Goal: Task Accomplishment & Management: Manage account settings

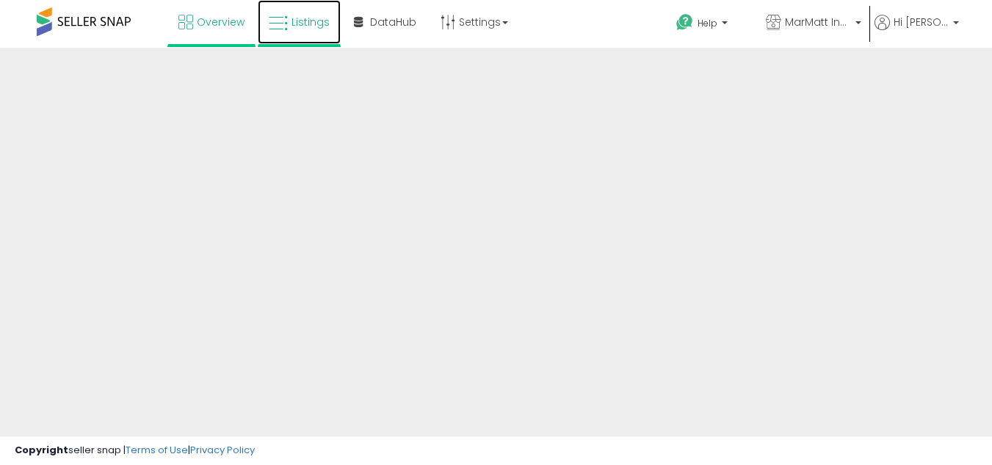
click at [341, 10] on link "Listings" at bounding box center [299, 22] width 83 height 44
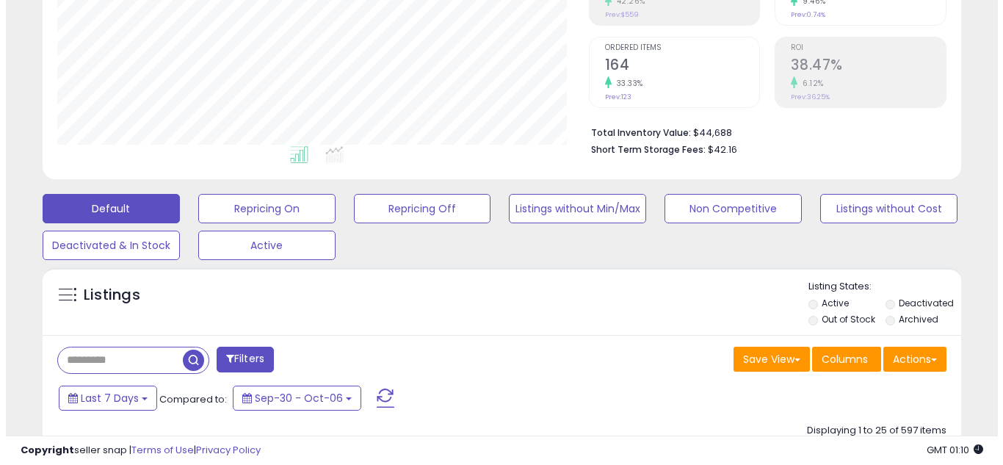
scroll to position [301, 532]
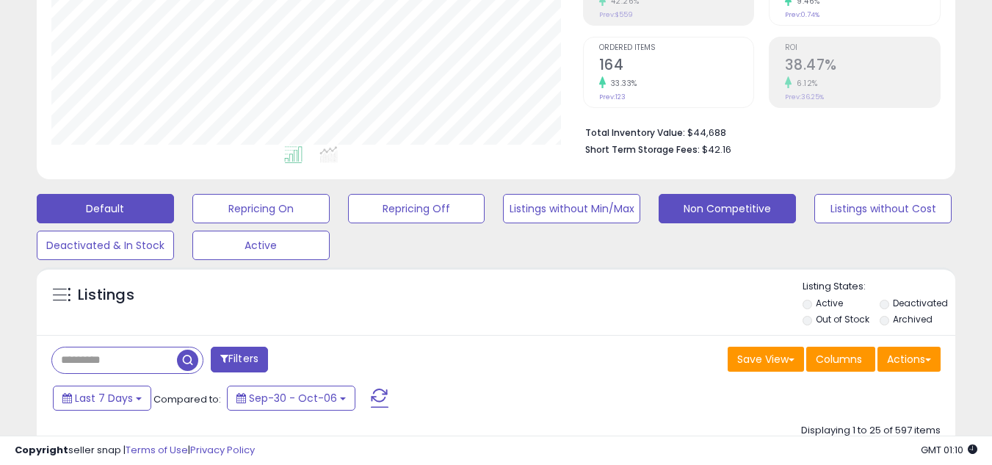
click at [687, 208] on button "Non Competitive" at bounding box center [727, 208] width 137 height 29
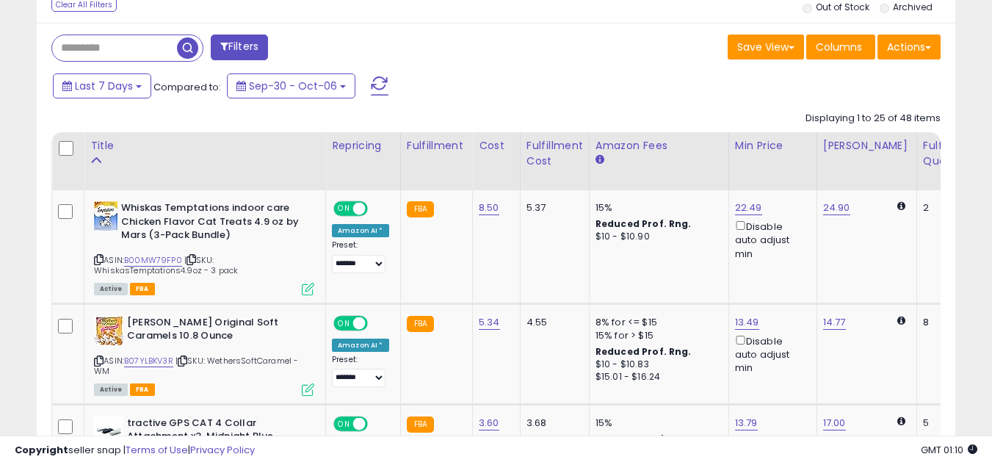
scroll to position [583, 0]
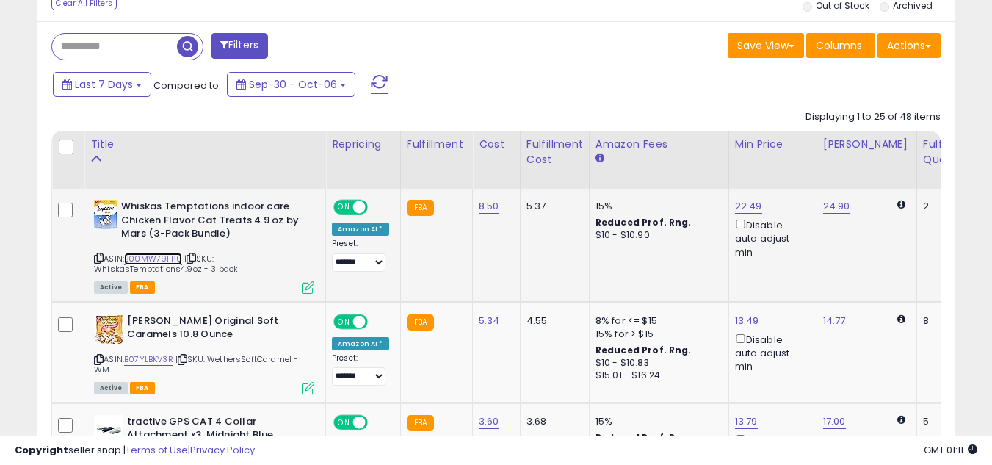
click at [170, 260] on link "B00MW79FP0" at bounding box center [153, 259] width 58 height 12
click at [746, 212] on link "22.49" at bounding box center [748, 206] width 27 height 15
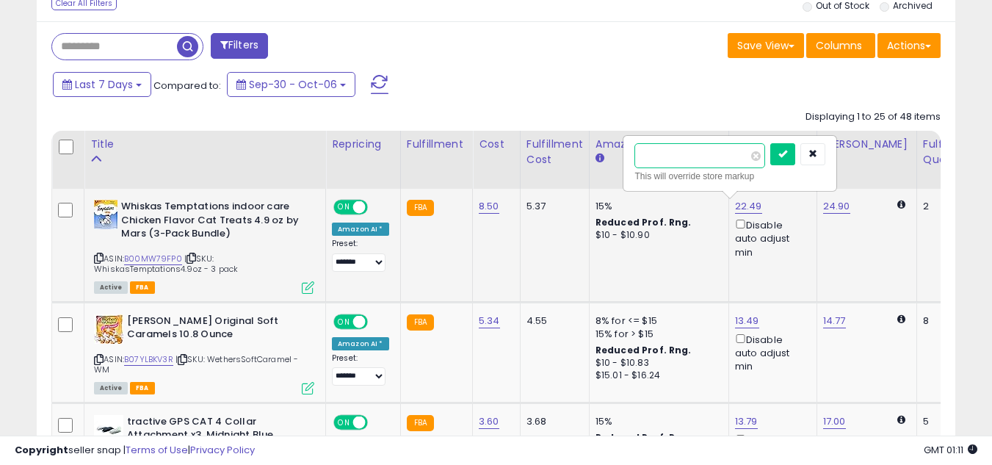
type input "*****"
click button "submit" at bounding box center [783, 154] width 25 height 22
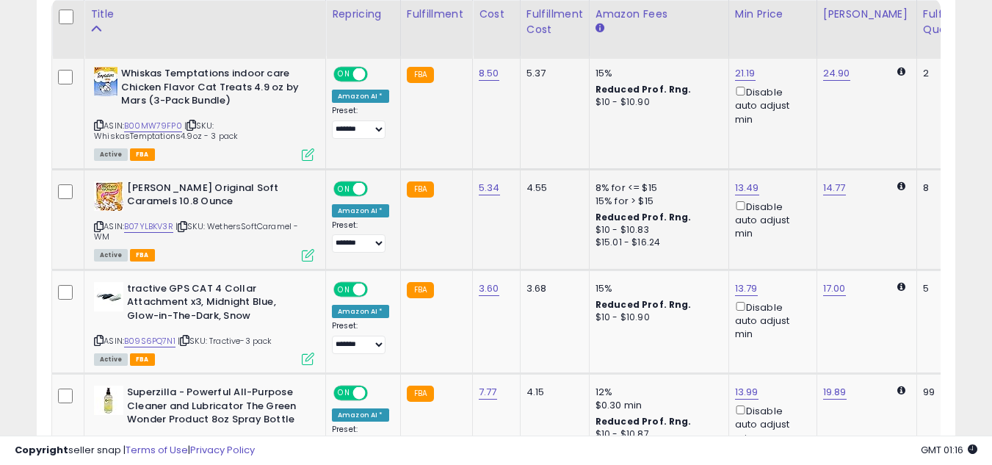
scroll to position [716, 0]
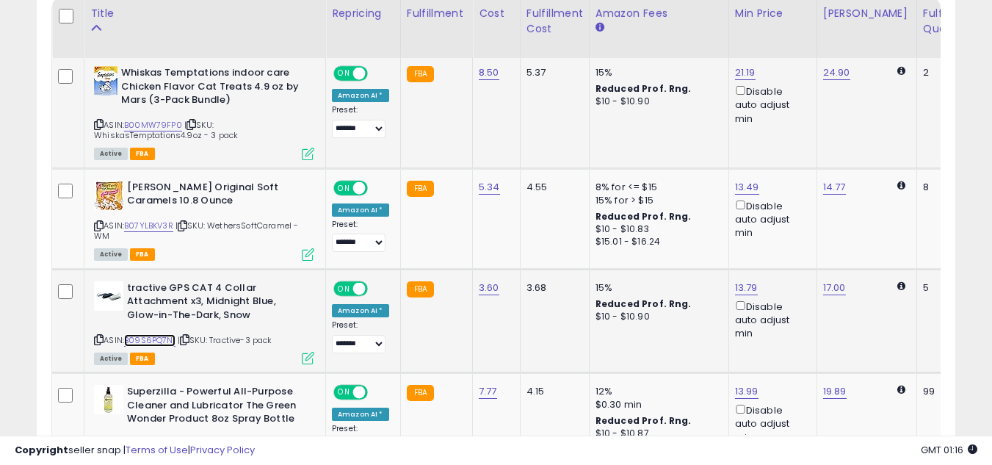
click at [168, 342] on link "B09S6PQ7N1" at bounding box center [149, 340] width 51 height 12
click at [740, 288] on link "13.79" at bounding box center [746, 288] width 23 height 15
type input "*****"
click button "submit" at bounding box center [781, 236] width 25 height 22
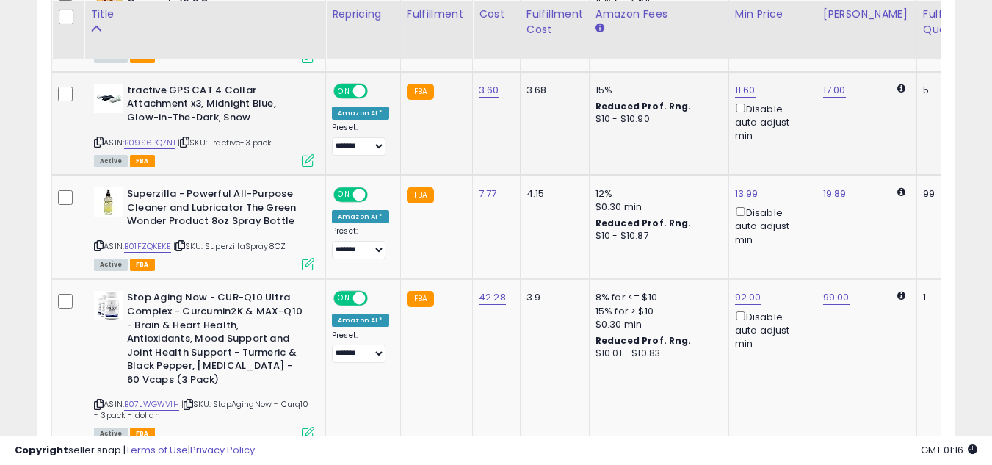
scroll to position [915, 0]
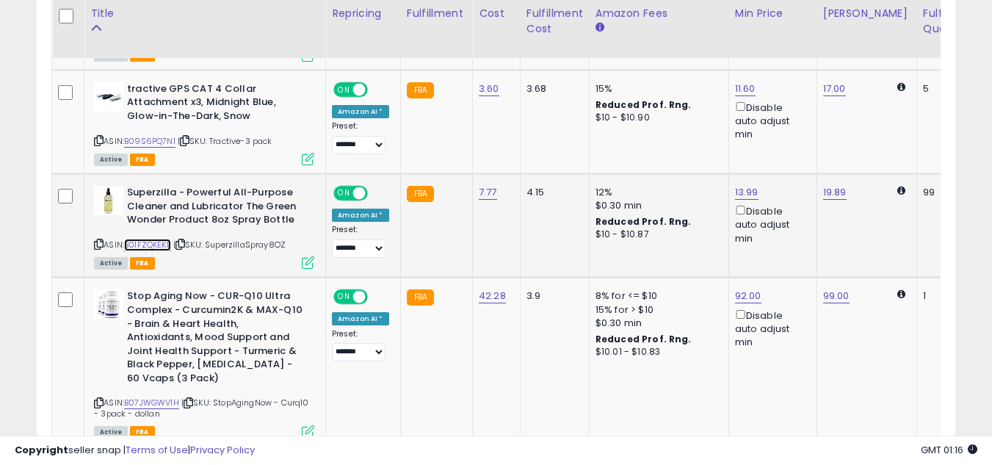
click at [161, 241] on link "B01FZQKEKE" at bounding box center [147, 245] width 47 height 12
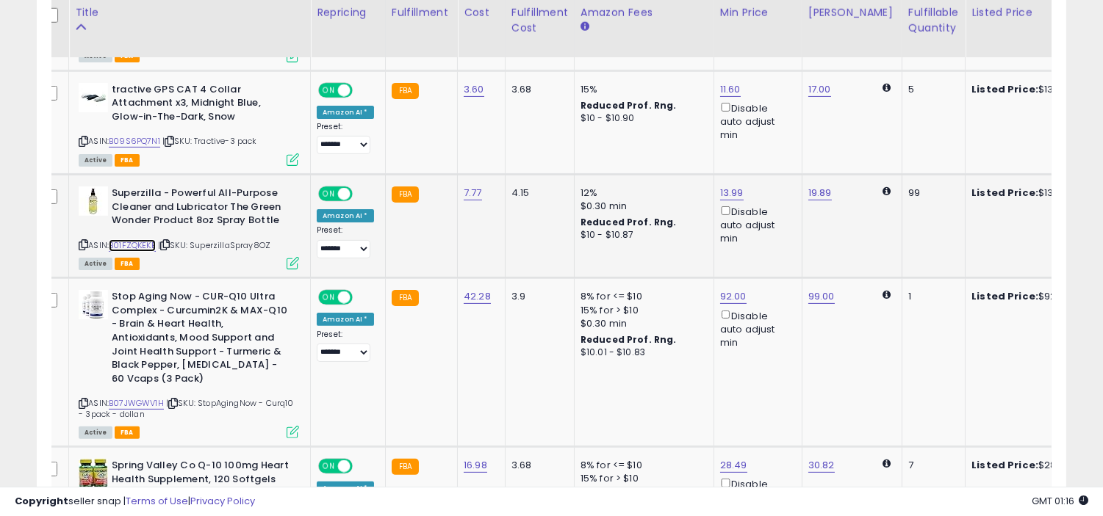
scroll to position [0, 15]
click at [722, 193] on link "13.99" at bounding box center [733, 193] width 24 height 15
type input "*****"
click button "submit" at bounding box center [766, 140] width 25 height 22
click at [144, 399] on link "B07JWGWV1H" at bounding box center [136, 403] width 55 height 12
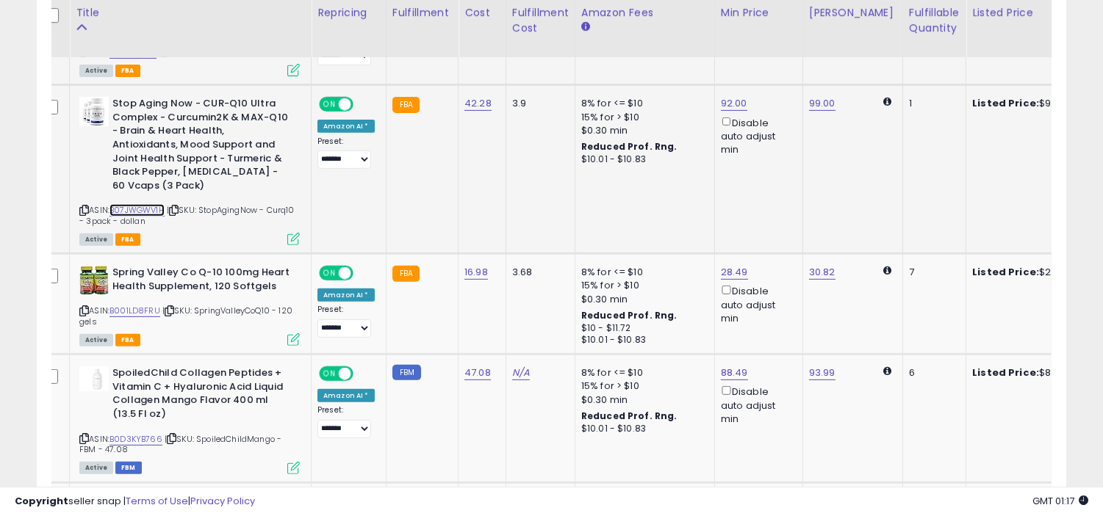
scroll to position [1104, 0]
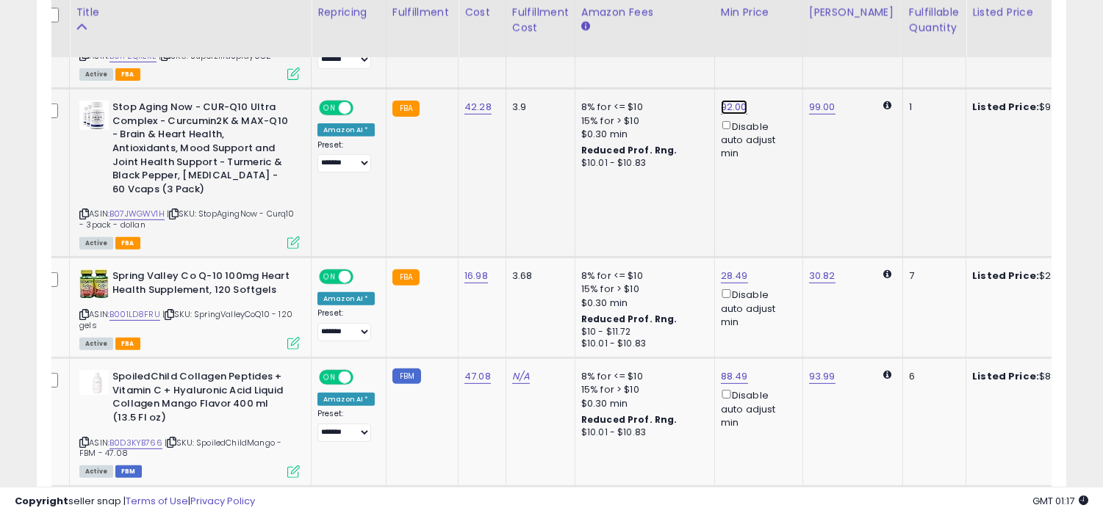
click at [738, 111] on link "92.00" at bounding box center [734, 107] width 26 height 15
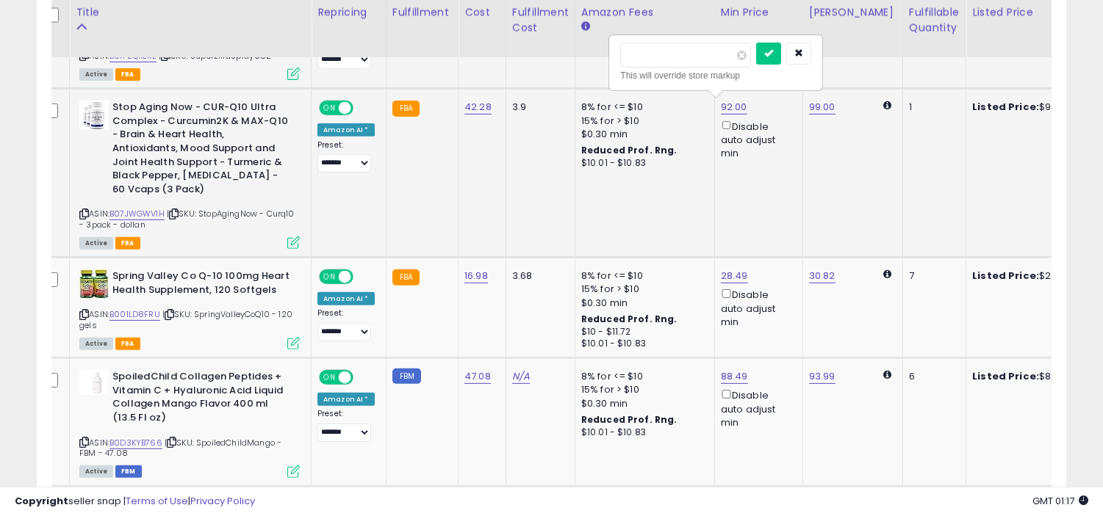
type input "**"
click button "submit" at bounding box center [768, 54] width 25 height 22
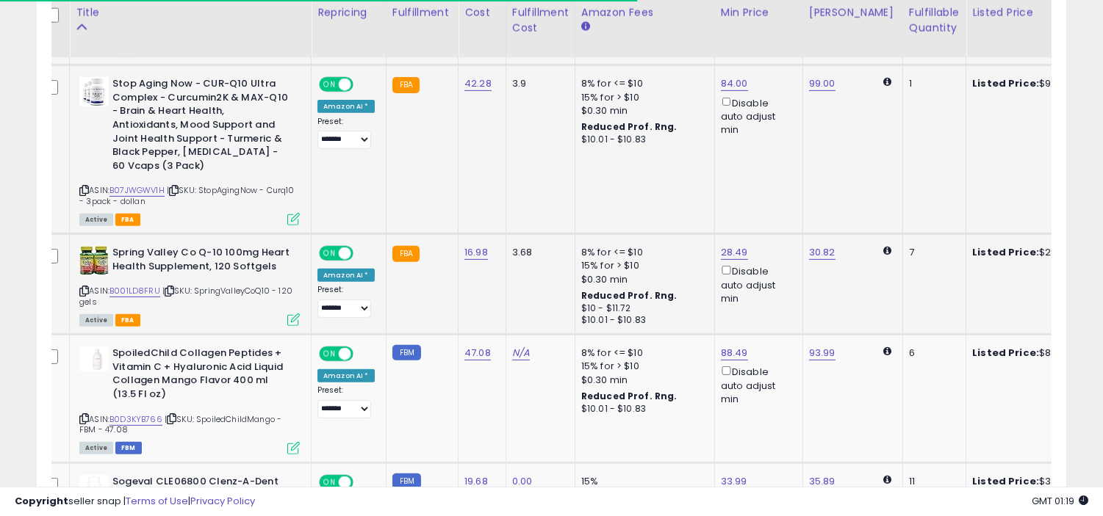
scroll to position [0, 0]
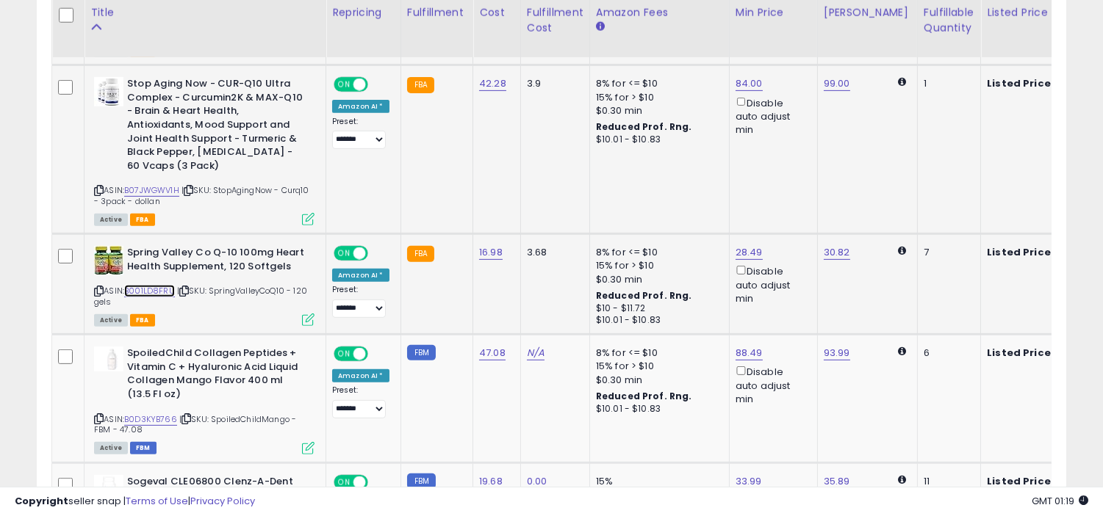
click at [153, 289] on link "B001LD8FRU" at bounding box center [149, 291] width 51 height 12
click at [740, 247] on link "28.49" at bounding box center [748, 252] width 27 height 15
type input "*****"
click button "submit" at bounding box center [783, 199] width 25 height 22
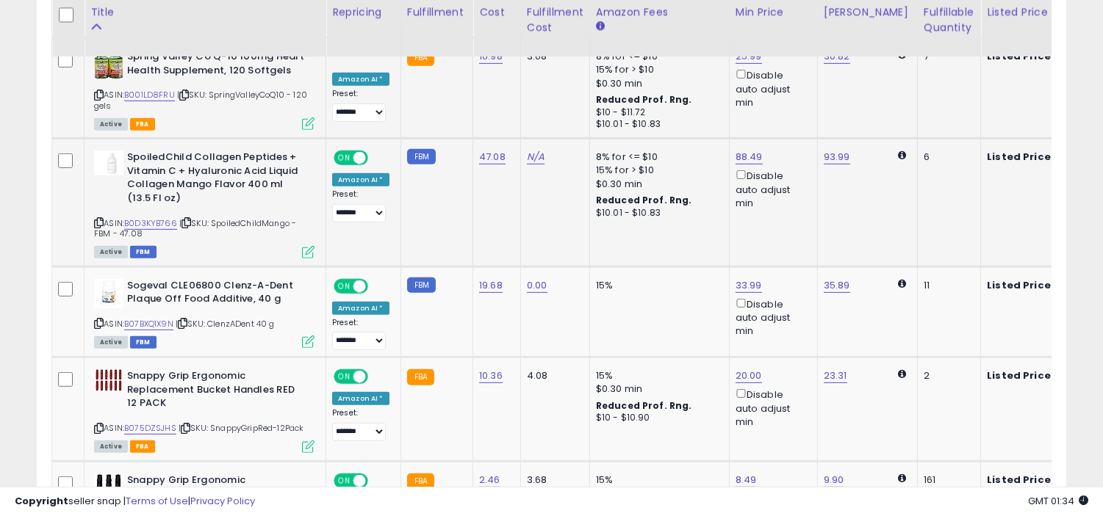
scroll to position [1324, 0]
click at [151, 222] on link "B0D3KYB766" at bounding box center [150, 223] width 53 height 12
click at [743, 150] on link "88.49" at bounding box center [748, 156] width 27 height 15
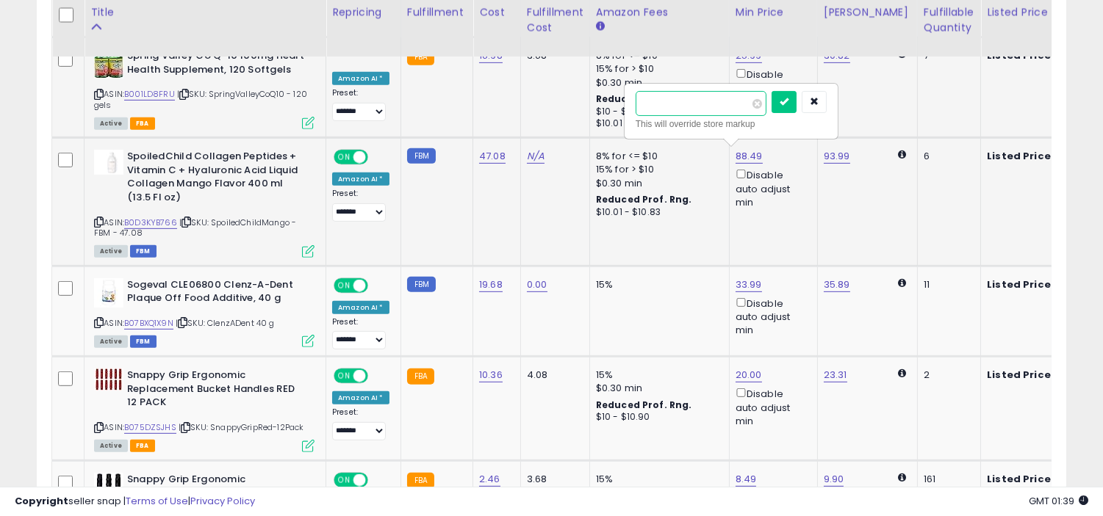
type input "*"
type input "*****"
click button "submit" at bounding box center [783, 102] width 25 height 22
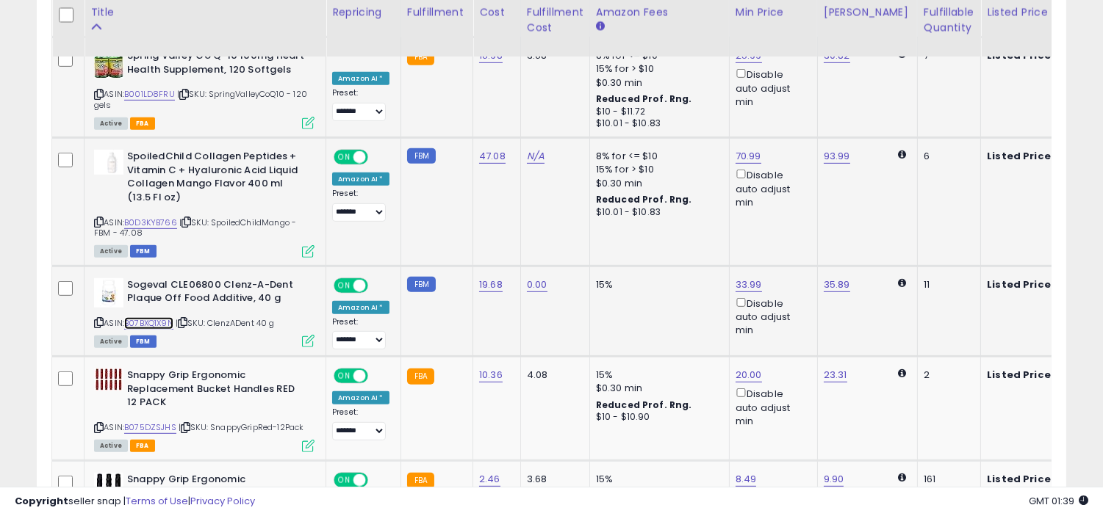
click at [149, 324] on link "B07BXQ1X9N" at bounding box center [148, 323] width 49 height 12
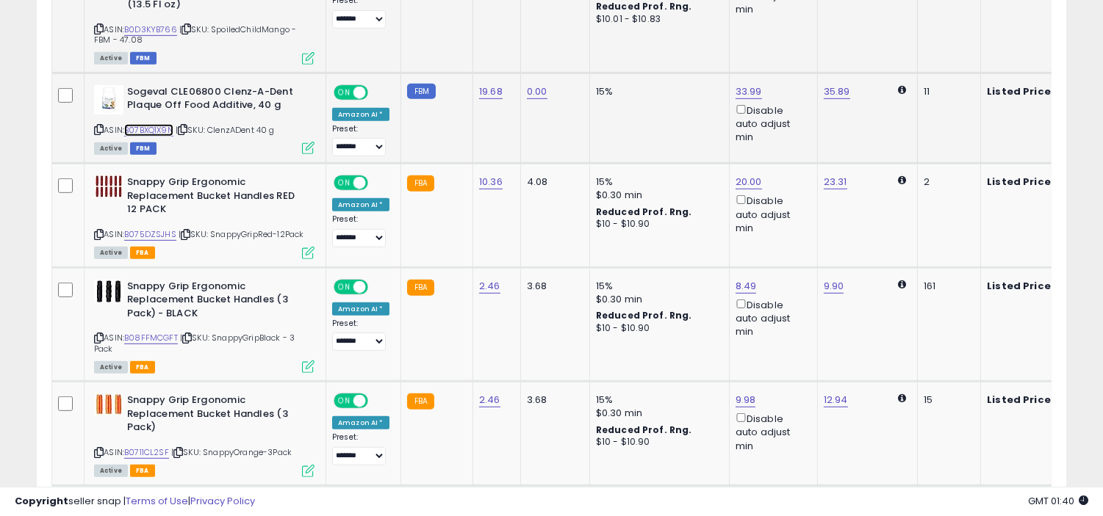
scroll to position [1523, 0]
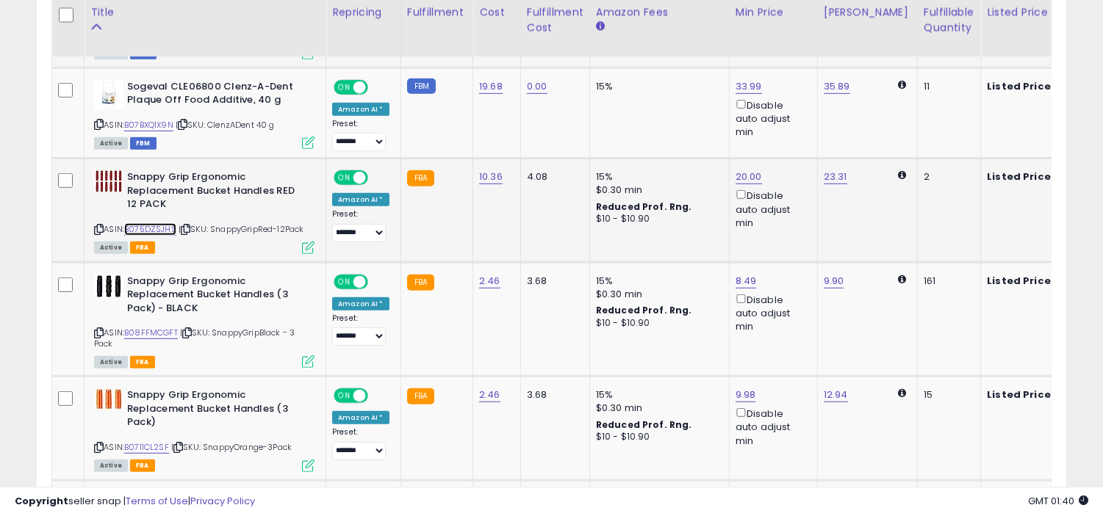
click at [163, 228] on link "B075DZSJHS" at bounding box center [150, 229] width 52 height 12
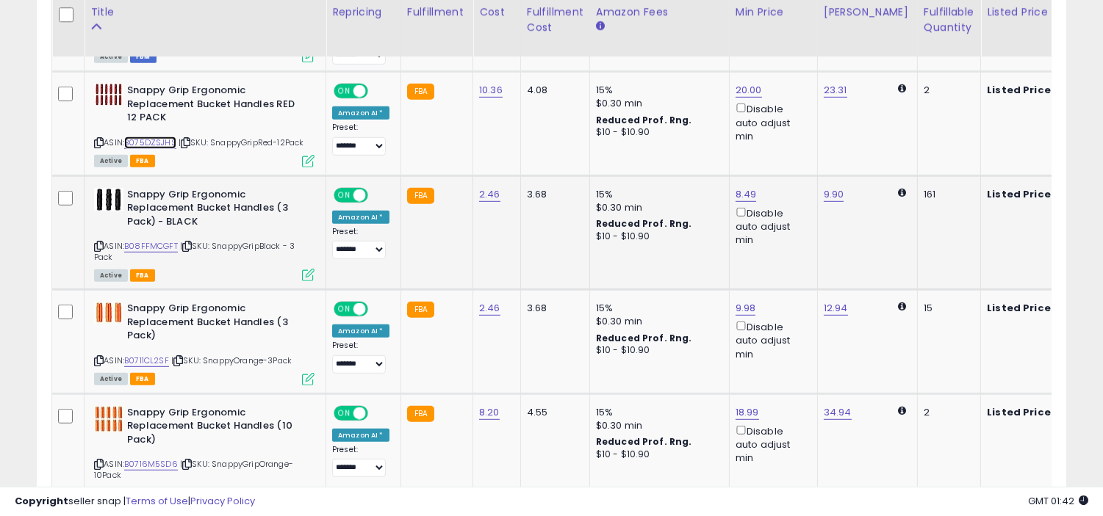
scroll to position [1610, 0]
click at [149, 245] on link "B08FFMCGFT" at bounding box center [151, 245] width 54 height 12
click at [745, 192] on link "8.49" at bounding box center [745, 194] width 21 height 15
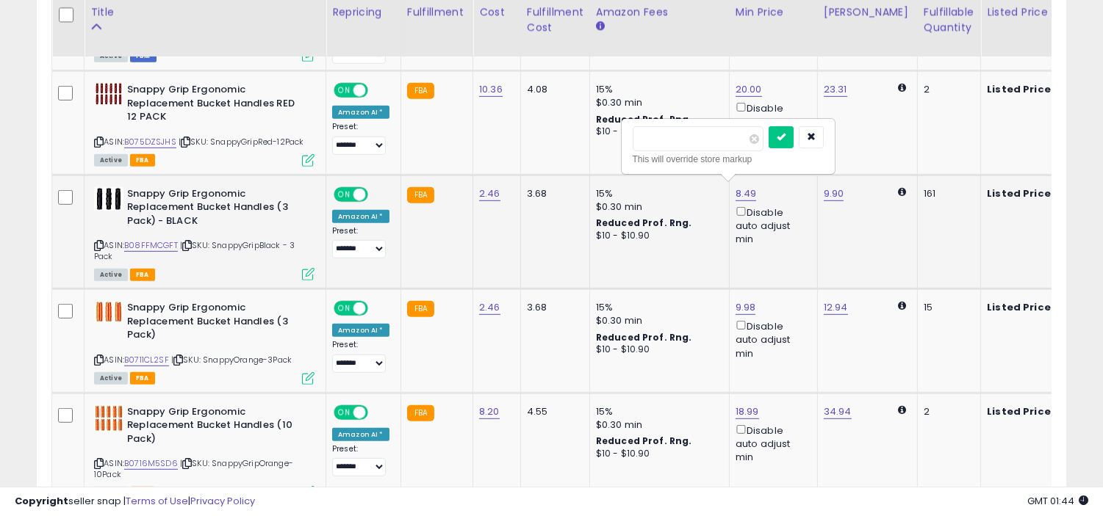
type input "*"
click button "submit" at bounding box center [780, 137] width 25 height 22
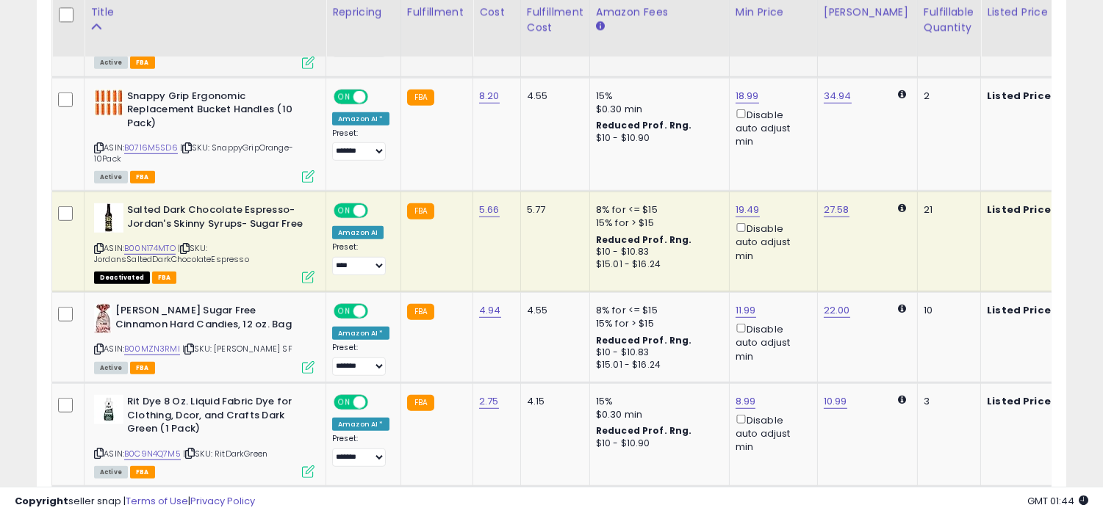
scroll to position [1927, 0]
click at [152, 242] on link "B00N174MTO" at bounding box center [149, 248] width 51 height 12
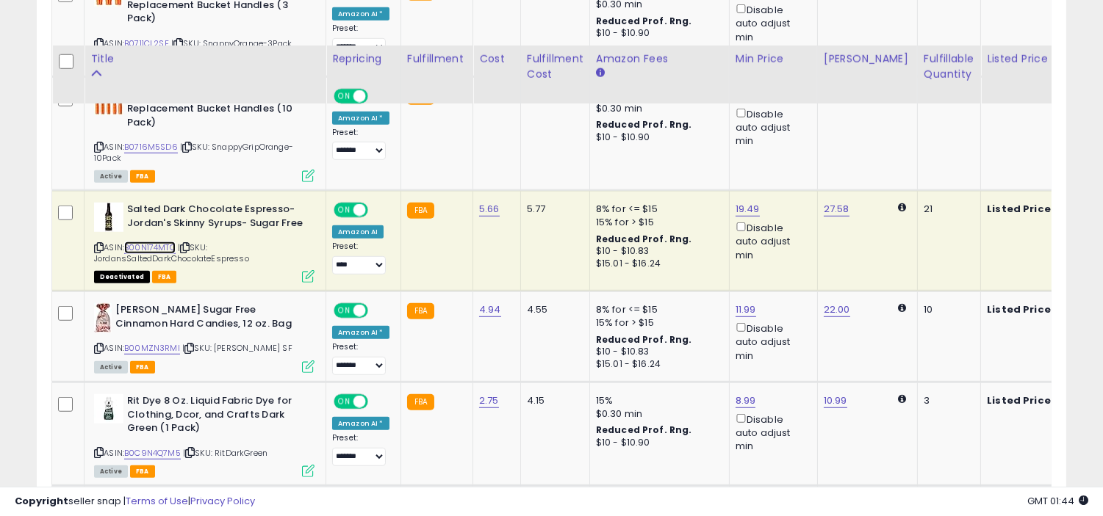
scroll to position [2011, 0]
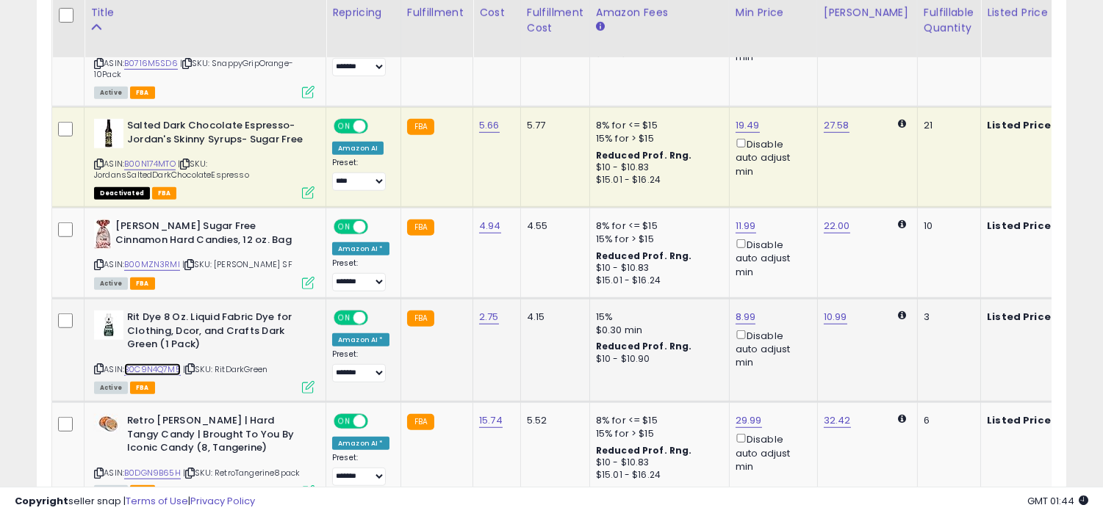
click at [169, 369] on link "B0C9N4Q7M5" at bounding box center [152, 370] width 57 height 12
